Goal: Find specific fact: Find specific fact

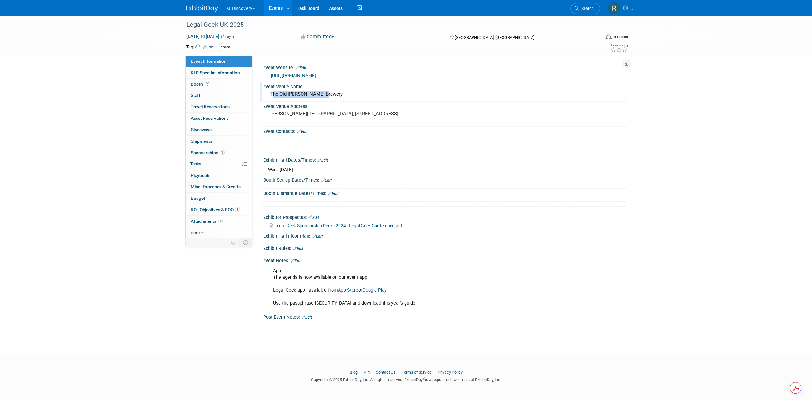
drag, startPoint x: 270, startPoint y: 93, endPoint x: 332, endPoint y: 90, distance: 61.9
click at [332, 90] on div "The Old [PERSON_NAME] Brewery" at bounding box center [444, 94] width 353 height 10
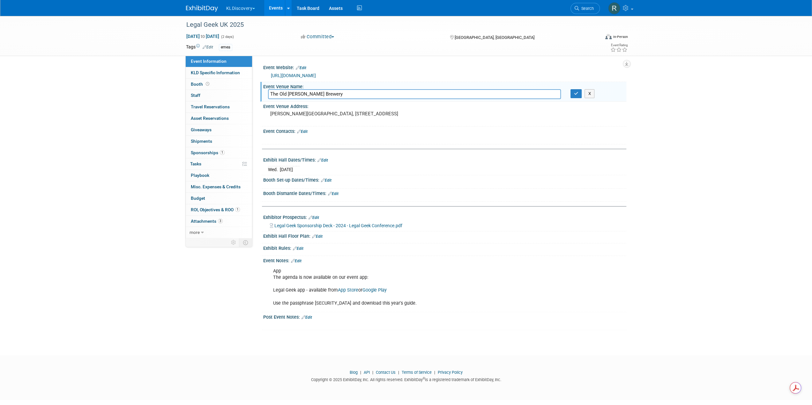
click at [329, 99] on input "The Old [PERSON_NAME] Brewery" at bounding box center [414, 94] width 293 height 10
click at [329, 97] on input "The Old [PERSON_NAME] Brewery" at bounding box center [414, 94] width 293 height 10
click at [327, 96] on input "The Old [PERSON_NAME] Brewery" at bounding box center [414, 94] width 293 height 10
click at [299, 115] on pre "[PERSON_NAME][GEOGRAPHIC_DATA], [STREET_ADDRESS]" at bounding box center [338, 114] width 137 height 6
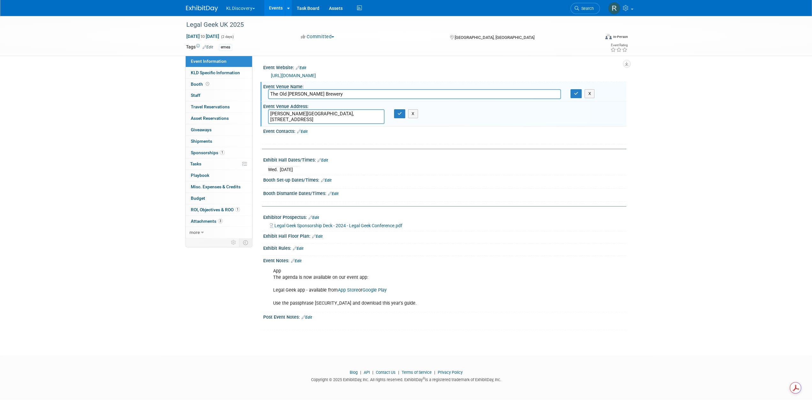
click at [299, 115] on textarea "[PERSON_NAME][GEOGRAPHIC_DATA], [STREET_ADDRESS]" at bounding box center [326, 116] width 116 height 15
click at [415, 113] on button "X" at bounding box center [413, 113] width 10 height 9
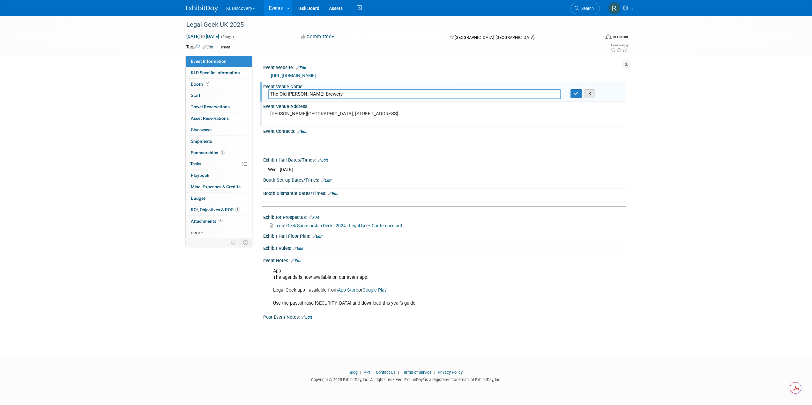
click at [588, 91] on button "X" at bounding box center [589, 93] width 10 height 9
